Goal: Transaction & Acquisition: Purchase product/service

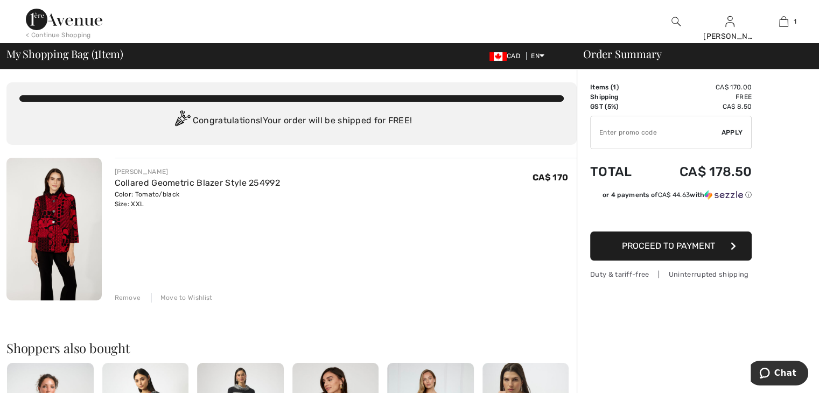
click at [122, 293] on div "Remove" at bounding box center [128, 298] width 26 height 10
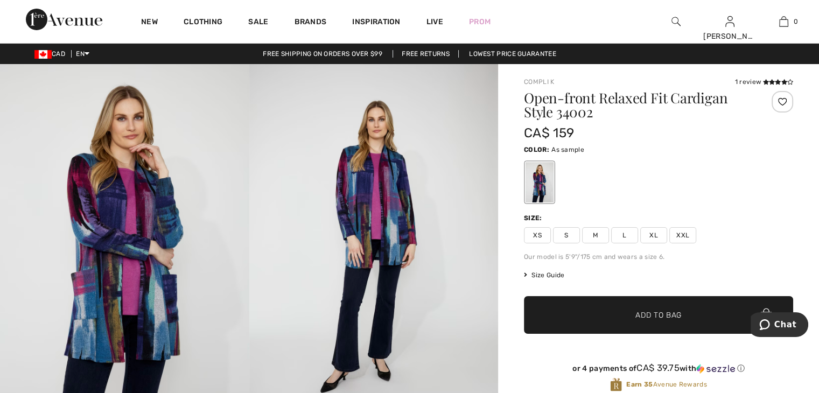
click at [653, 233] on span "XL" at bounding box center [654, 235] width 27 height 16
click at [625, 310] on span "✔ Added to Bag" at bounding box center [643, 315] width 66 height 11
